Goal: Task Accomplishment & Management: Manage account settings

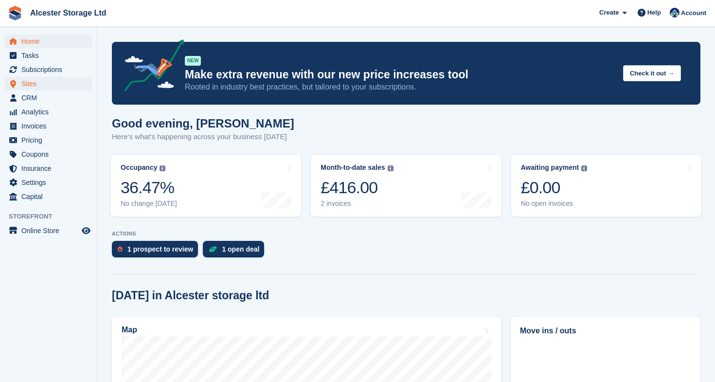
click at [38, 84] on span "Sites" at bounding box center [50, 84] width 58 height 14
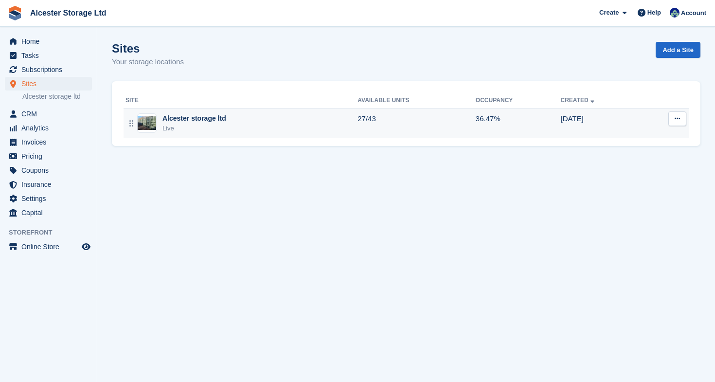
click at [188, 116] on div "Alcester storage ltd" at bounding box center [195, 118] width 64 height 10
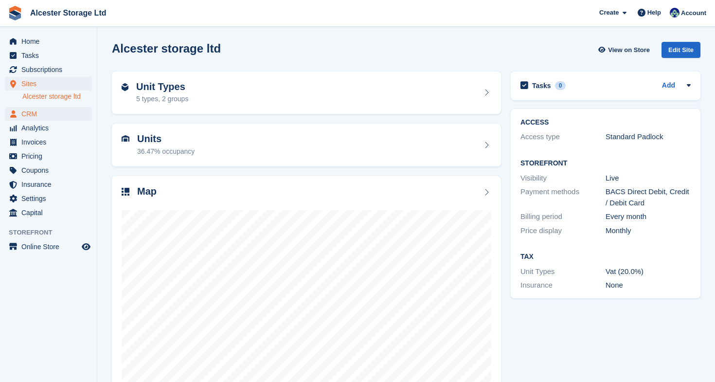
click at [45, 111] on span "CRM" at bounding box center [50, 114] width 58 height 14
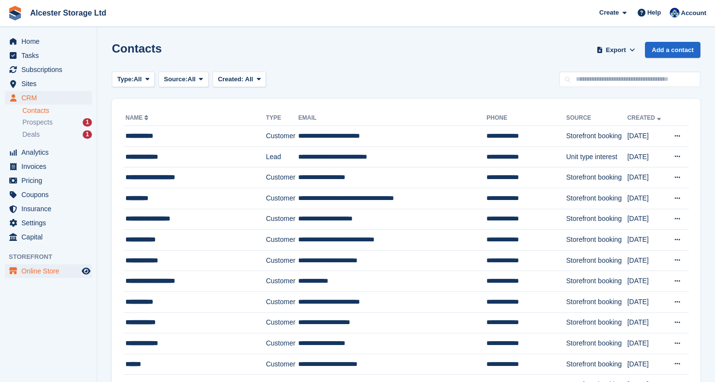
click at [49, 272] on span "Online Store" at bounding box center [50, 271] width 58 height 14
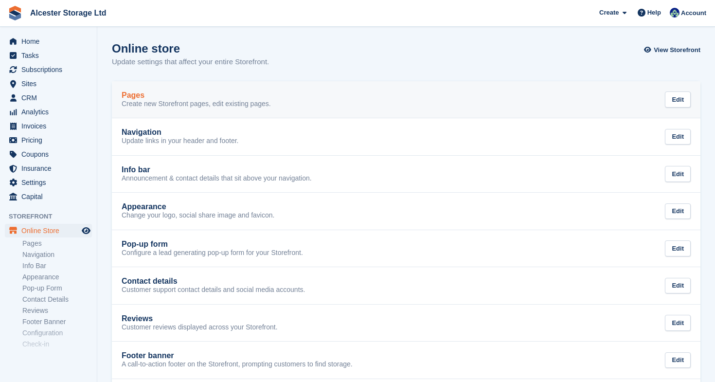
click at [219, 102] on p "Create new Storefront pages, edit existing pages." at bounding box center [196, 104] width 149 height 9
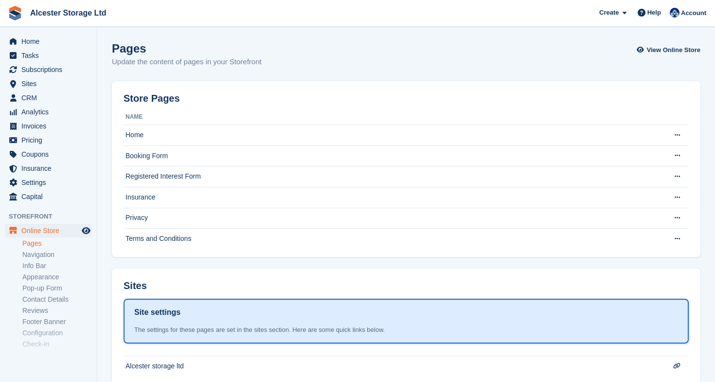
click at [37, 246] on link "Pages" at bounding box center [57, 243] width 70 height 9
click at [34, 246] on link "Pages" at bounding box center [57, 243] width 70 height 9
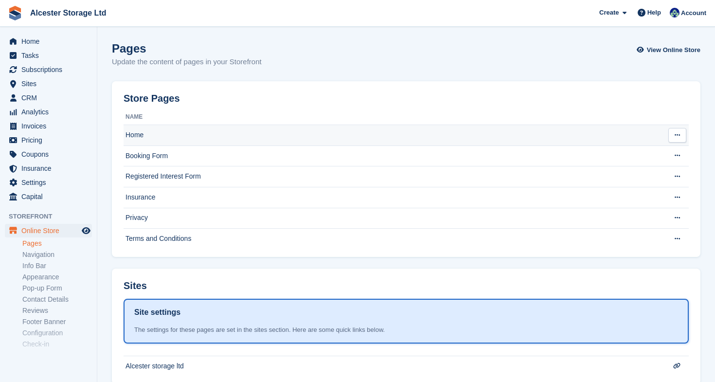
click at [181, 138] on td "Home" at bounding box center [392, 135] width 537 height 21
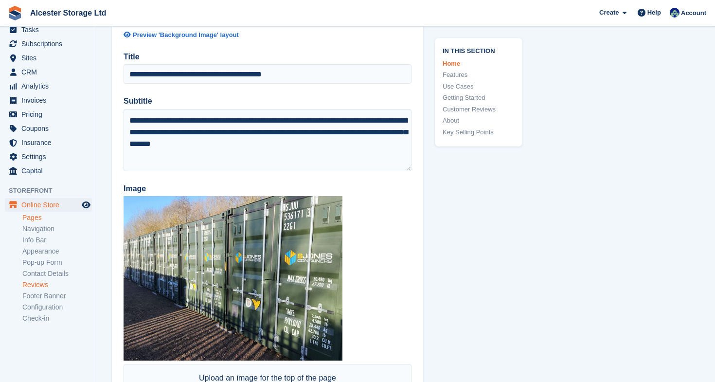
scroll to position [25, 0]
click at [45, 284] on link "Reviews" at bounding box center [57, 285] width 70 height 9
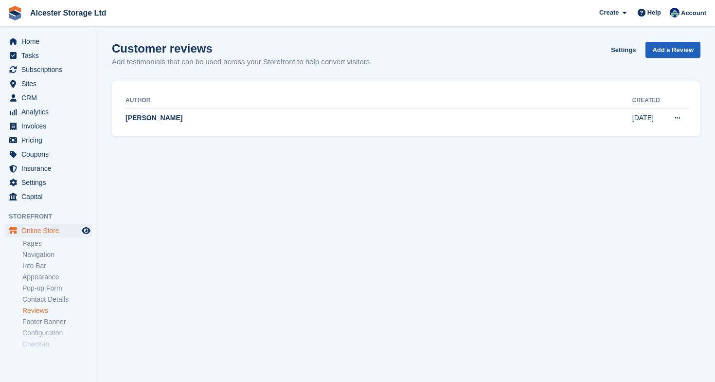
click at [675, 51] on span "Add a Review" at bounding box center [673, 50] width 41 height 10
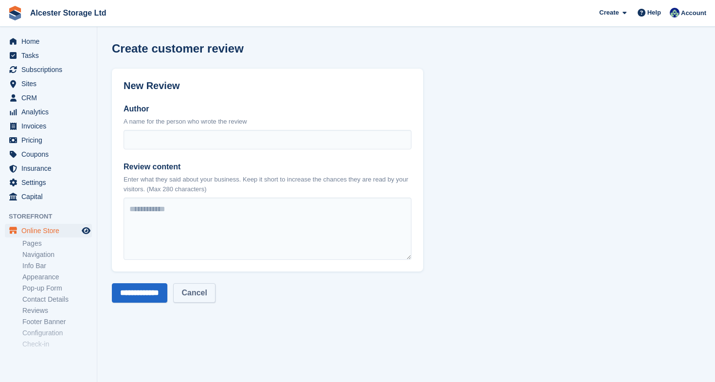
click at [215, 292] on link "Cancel" at bounding box center [194, 292] width 42 height 19
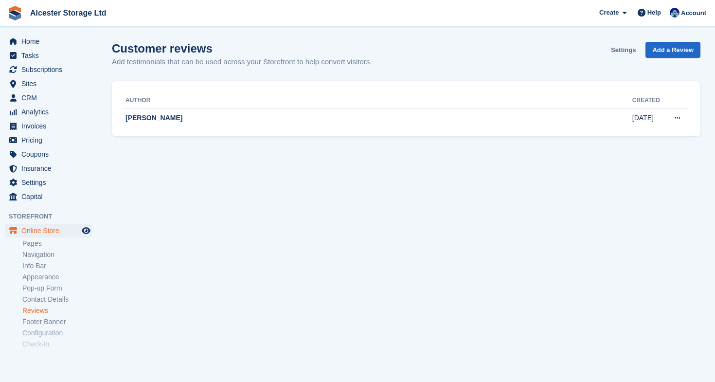
click at [622, 51] on link "Settings" at bounding box center [623, 50] width 33 height 16
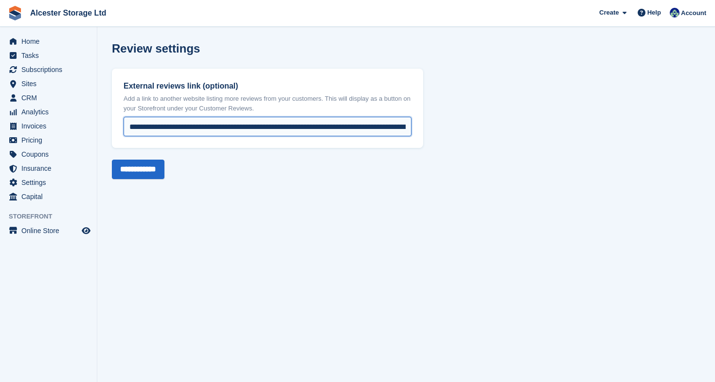
click at [258, 128] on input "**********" at bounding box center [268, 126] width 288 height 19
drag, startPoint x: 258, startPoint y: 128, endPoint x: 374, endPoint y: 143, distance: 116.7
click at [374, 143] on div "**********" at bounding box center [267, 108] width 311 height 79
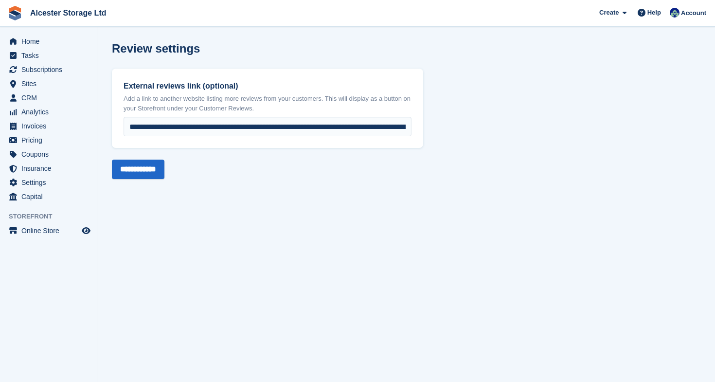
click at [272, 64] on div "Review settings" at bounding box center [406, 54] width 589 height 25
click at [48, 114] on span "Analytics" at bounding box center [50, 112] width 58 height 14
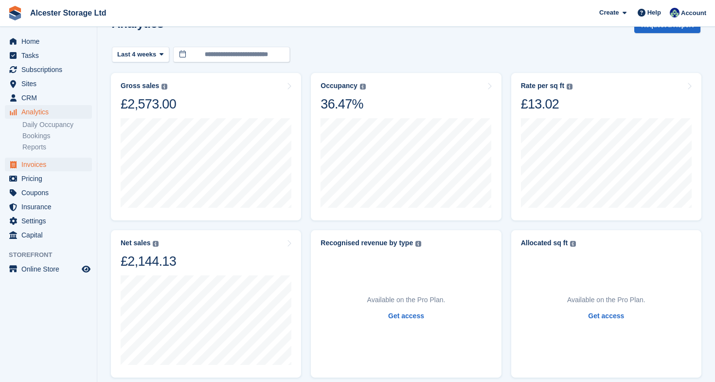
scroll to position [27, 0]
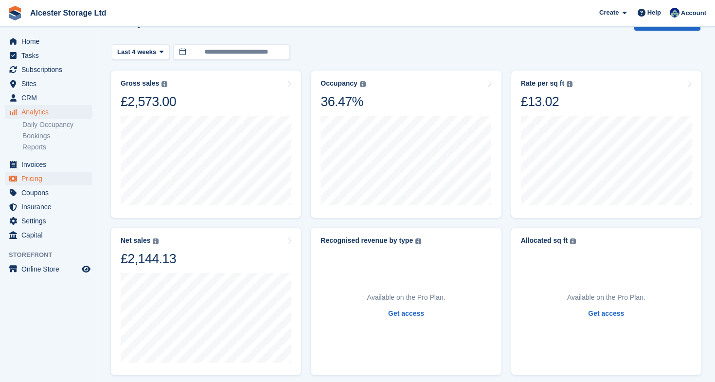
click at [52, 179] on span "Pricing" at bounding box center [50, 179] width 58 height 14
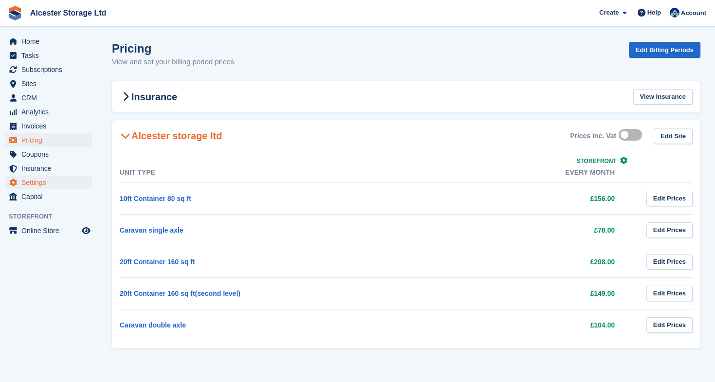
click at [39, 184] on span "Settings" at bounding box center [50, 183] width 58 height 14
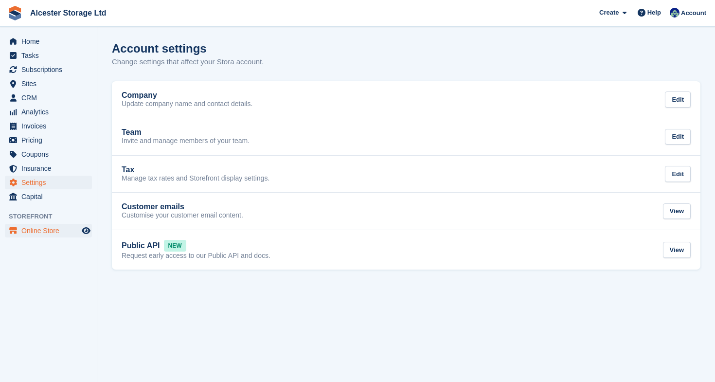
click at [54, 233] on span "Online Store" at bounding box center [50, 231] width 58 height 14
